Goal: Complete application form

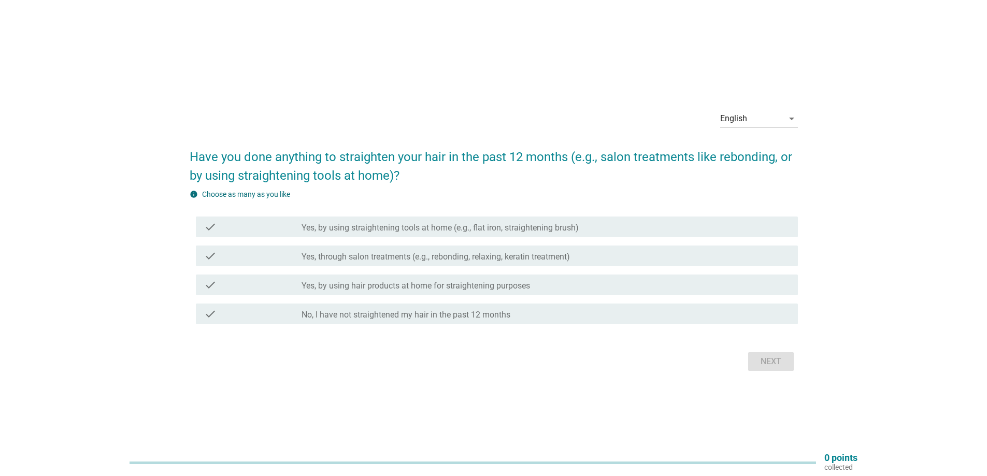
click at [409, 253] on label "Yes, through salon treatments (e.g., rebonding, relaxing, keratin treatment)" at bounding box center [436, 257] width 268 height 10
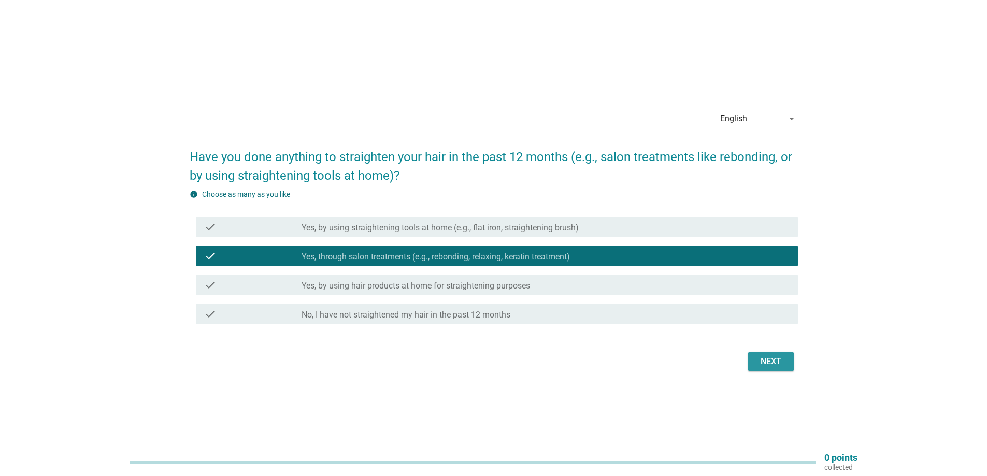
click at [768, 356] on button "Next" at bounding box center [771, 361] width 46 height 19
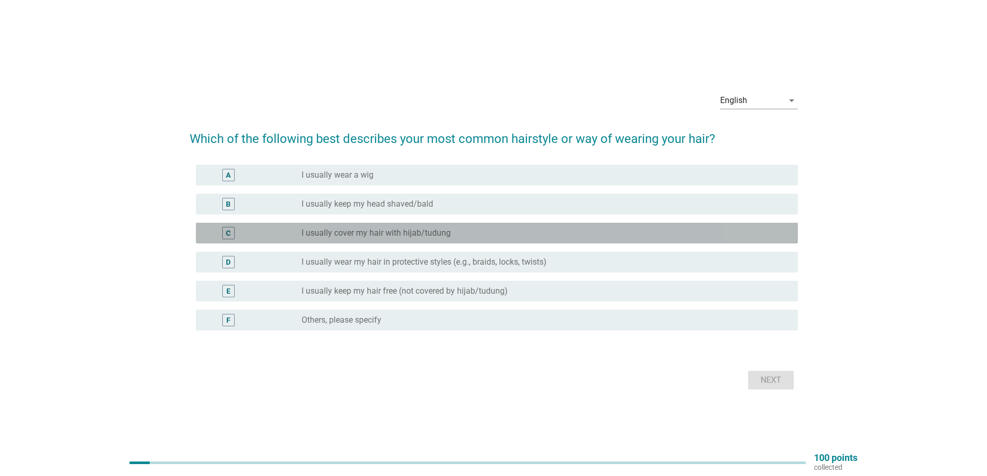
click at [310, 233] on label "I usually cover my hair with hijab/tudung" at bounding box center [376, 233] width 149 height 10
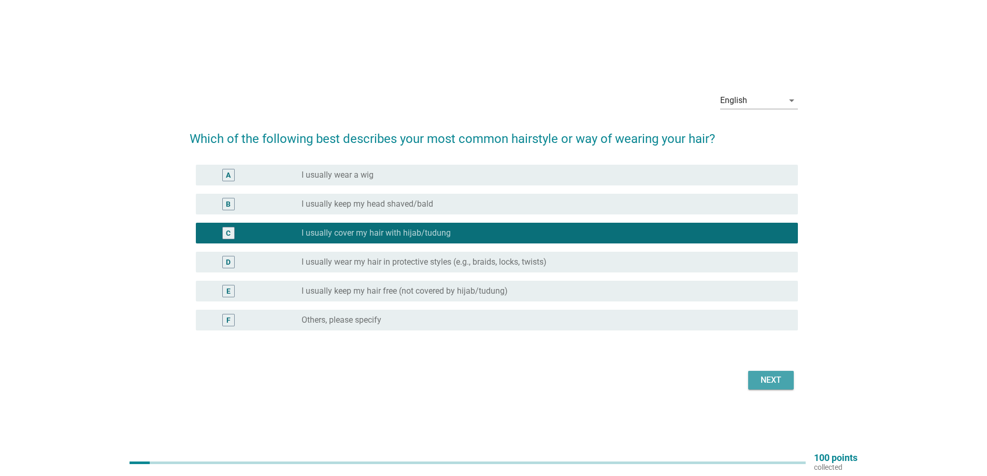
click at [759, 381] on div "Next" at bounding box center [771, 380] width 29 height 12
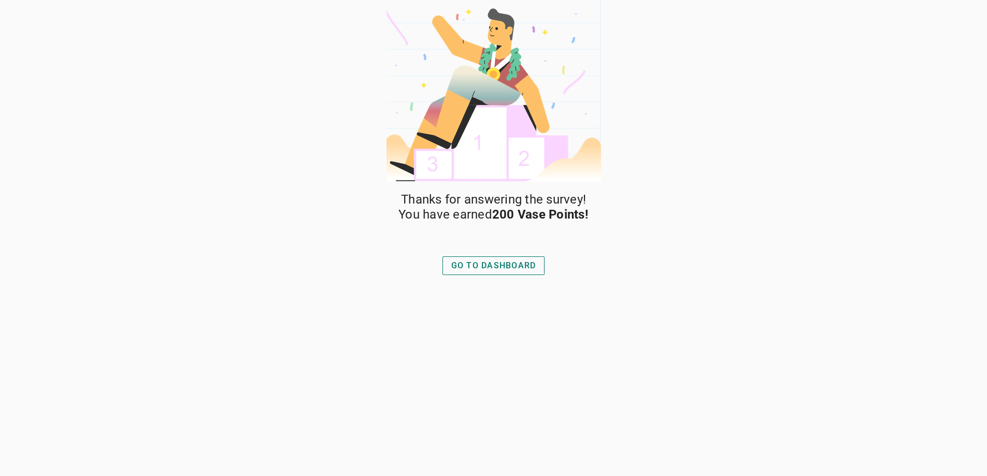
click at [517, 264] on div "GO TO DASHBOARD" at bounding box center [493, 266] width 85 height 12
